Goal: Transaction & Acquisition: Subscribe to service/newsletter

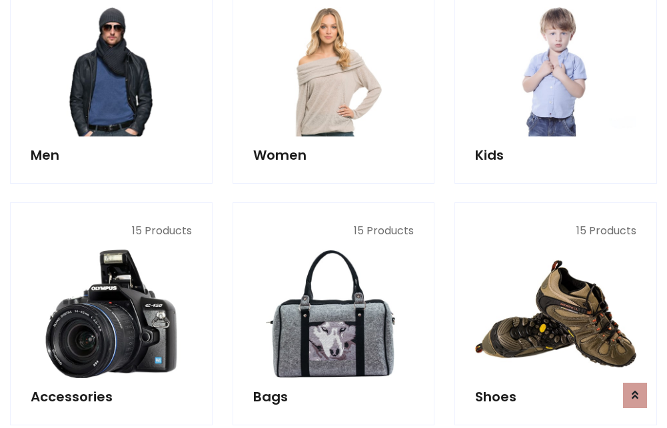
scroll to position [967, 0]
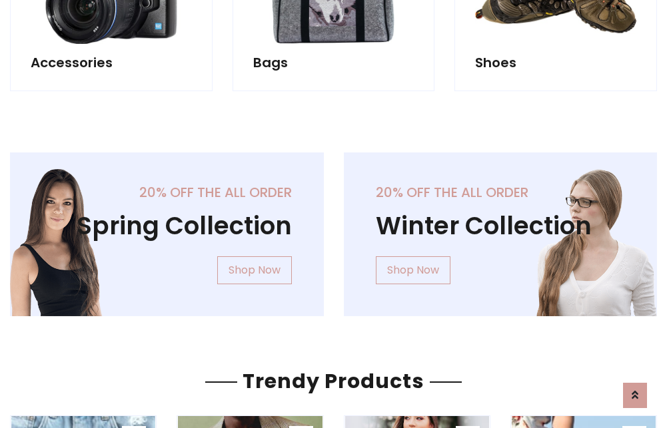
click at [334, 229] on div "20% off the all order Winter Collection Shop Now" at bounding box center [501, 245] width 334 height 185
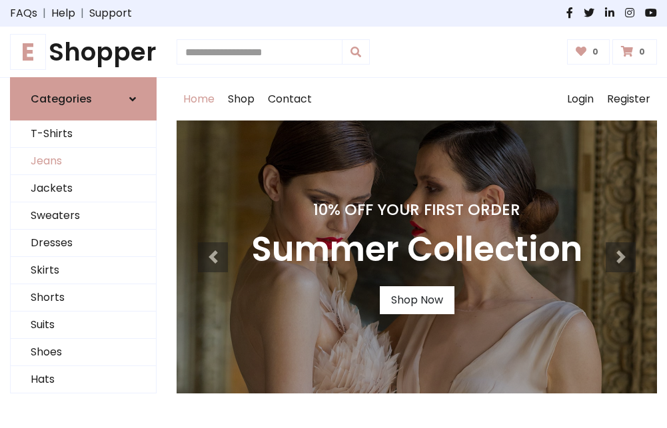
click at [83, 162] on link "Jeans" at bounding box center [83, 161] width 145 height 27
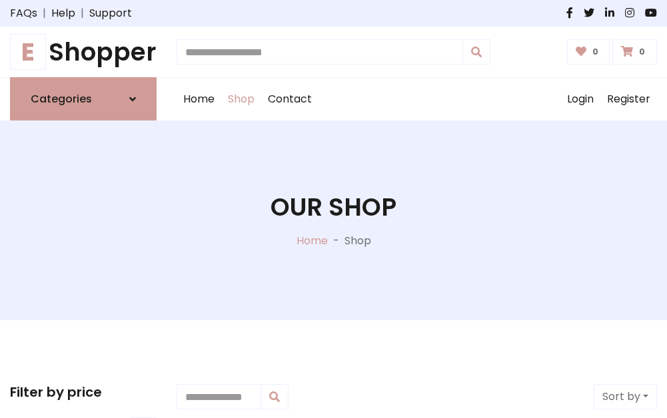
scroll to position [420, 0]
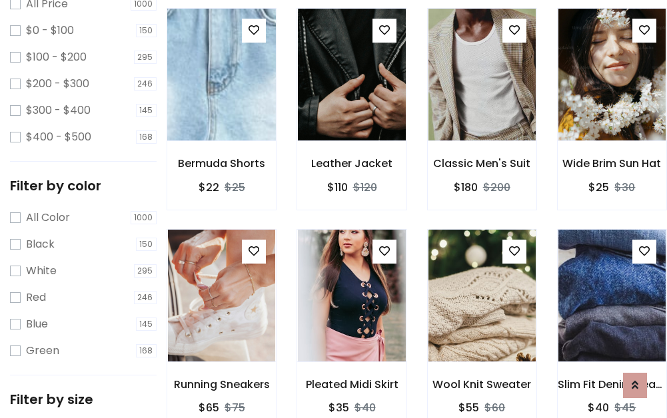
click at [221, 104] on img at bounding box center [221, 75] width 129 height 320
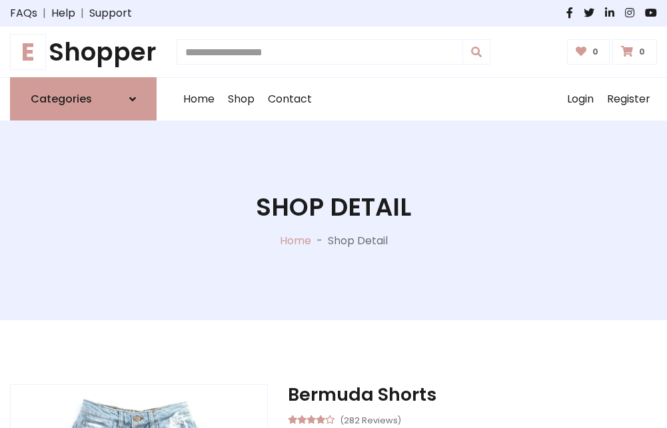
scroll to position [143, 0]
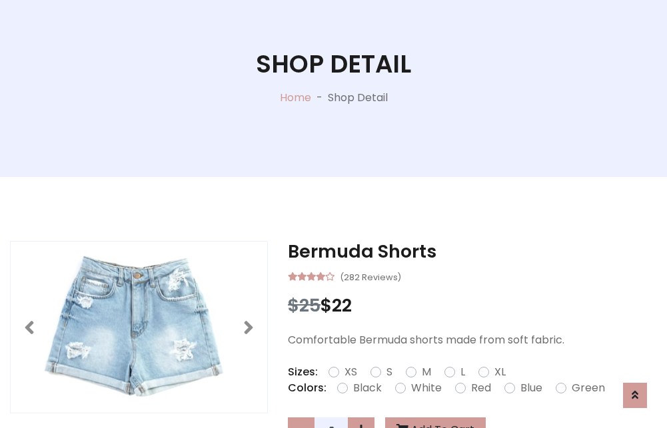
click at [479, 388] on label "Red" at bounding box center [481, 388] width 20 height 16
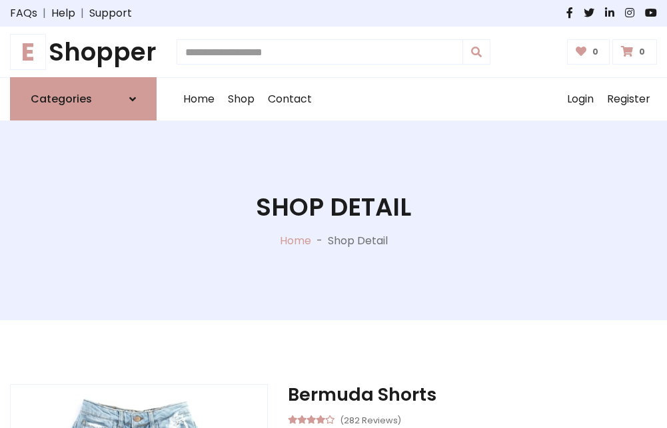
scroll to position [143, 0]
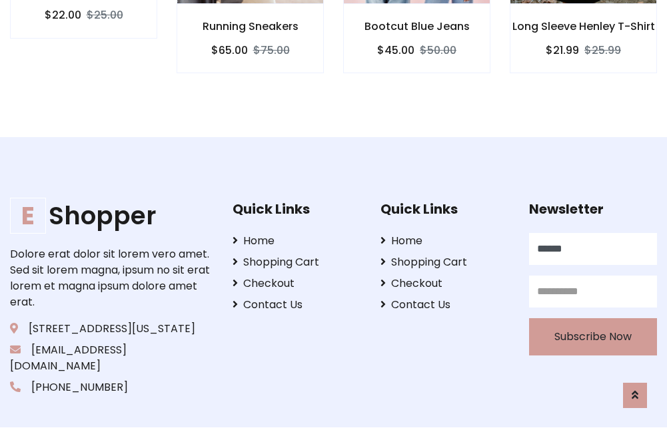
scroll to position [1316, 0]
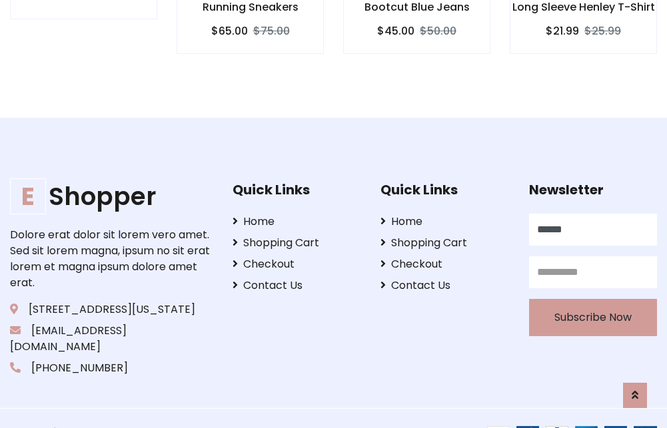
type input "******"
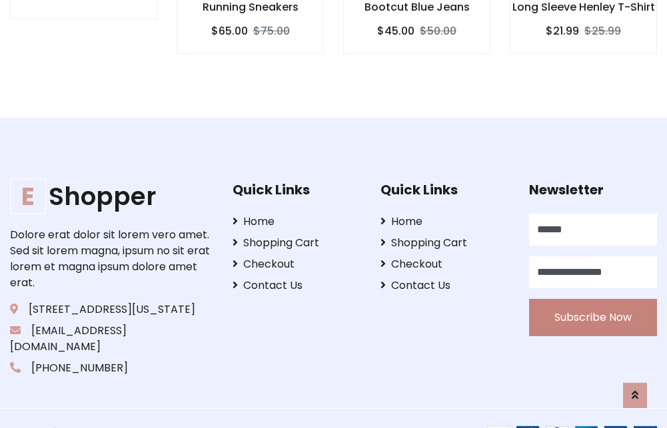
type input "**********"
click at [592, 302] on button "Subscribe Now" at bounding box center [593, 317] width 128 height 37
